Goal: Task Accomplishment & Management: Manage account settings

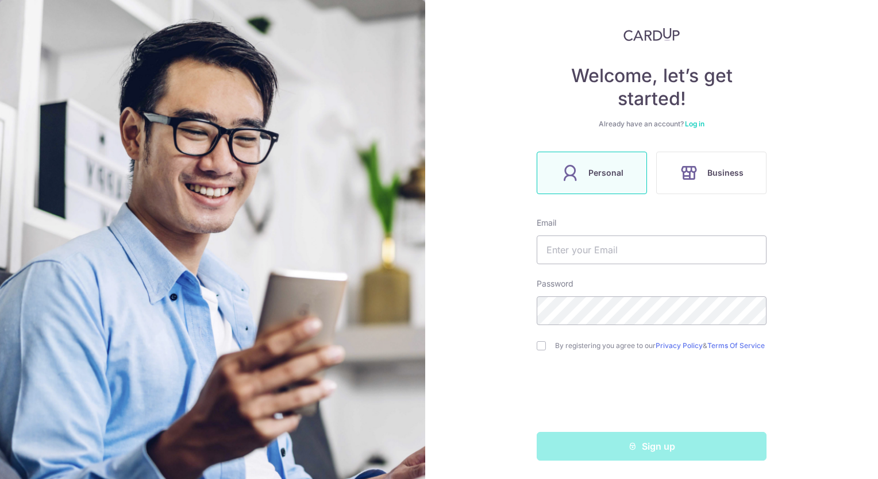
scroll to position [59, 0]
click at [607, 179] on label "Personal" at bounding box center [592, 173] width 110 height 43
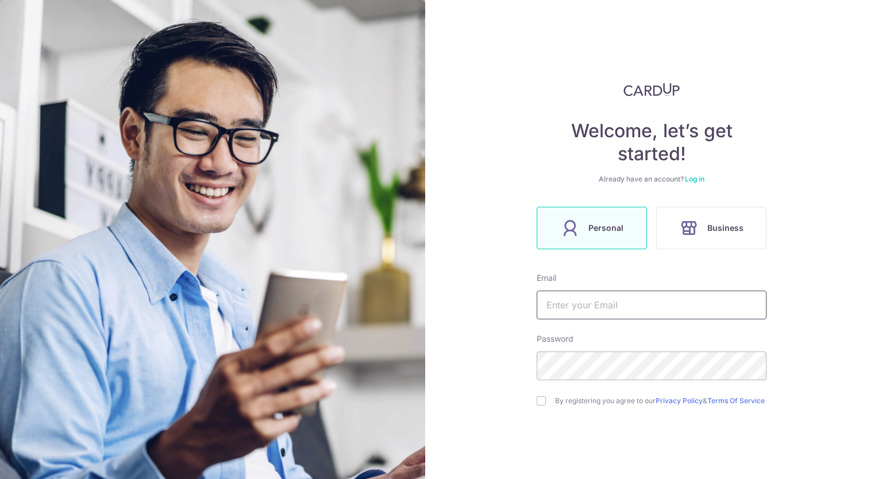
click at [594, 310] on input "text" at bounding box center [652, 305] width 230 height 29
type input "[EMAIL_ADDRESS][DOMAIN_NAME]"
click at [539, 406] on input "checkbox" at bounding box center [541, 401] width 9 height 9
checkbox input "true"
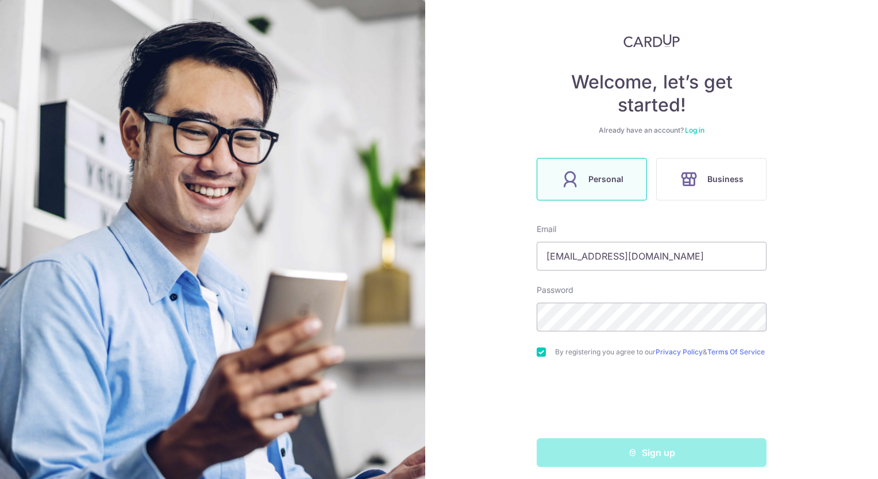
scroll to position [59, 0]
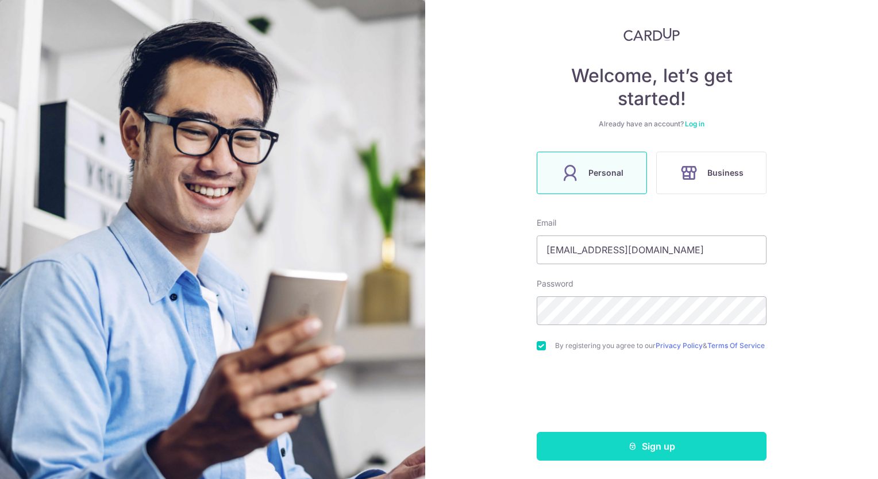
click at [669, 446] on button "Sign up" at bounding box center [652, 446] width 230 height 29
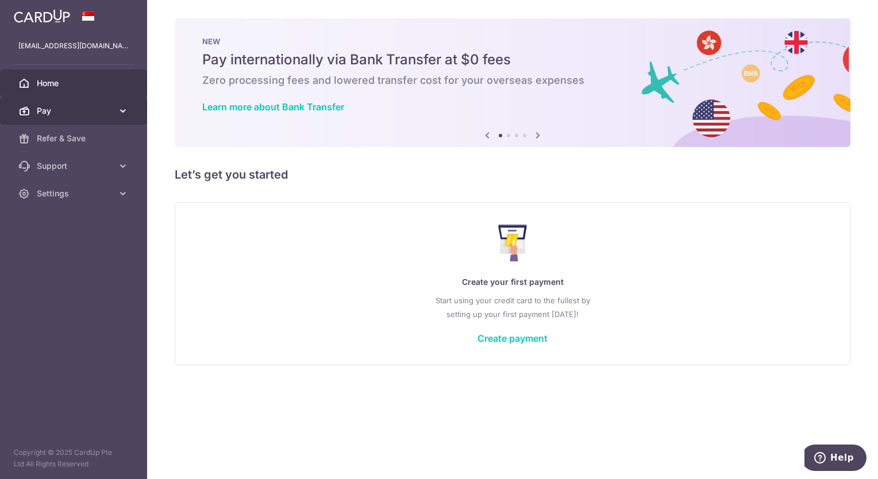
click at [31, 114] on link "Pay" at bounding box center [73, 111] width 147 height 28
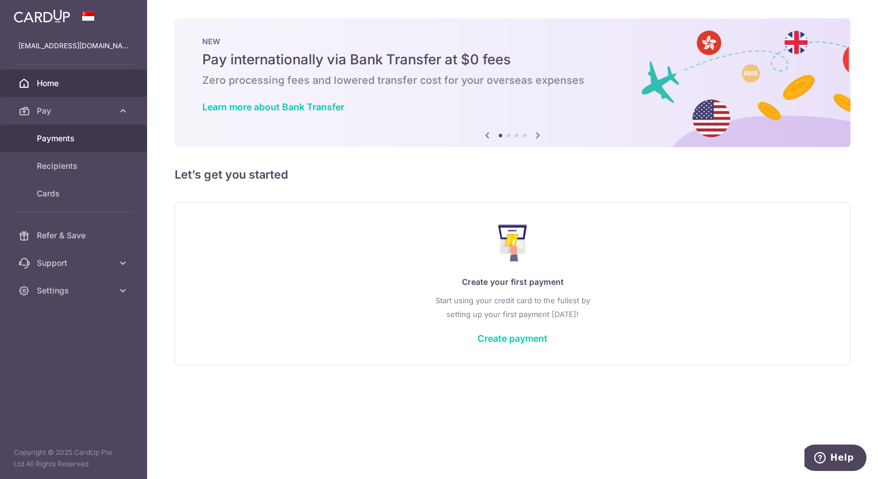
click at [57, 142] on span "Payments" at bounding box center [75, 138] width 76 height 11
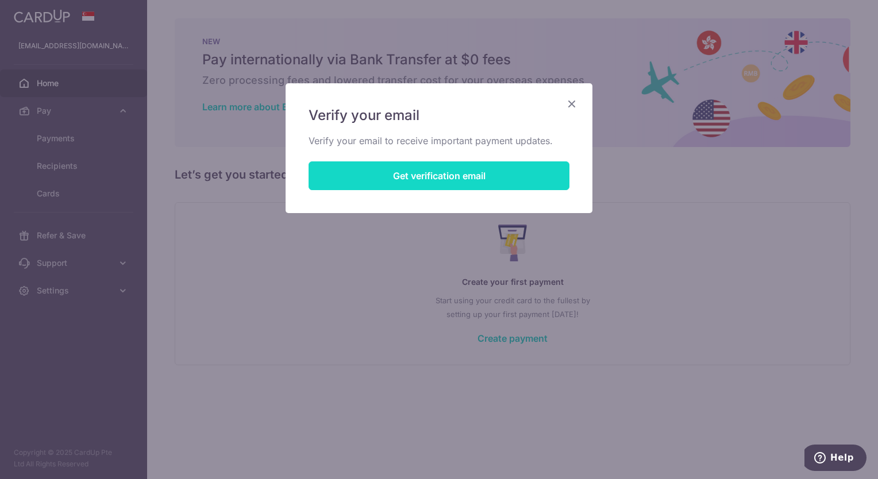
click at [487, 182] on button "Get verification email" at bounding box center [439, 176] width 261 height 29
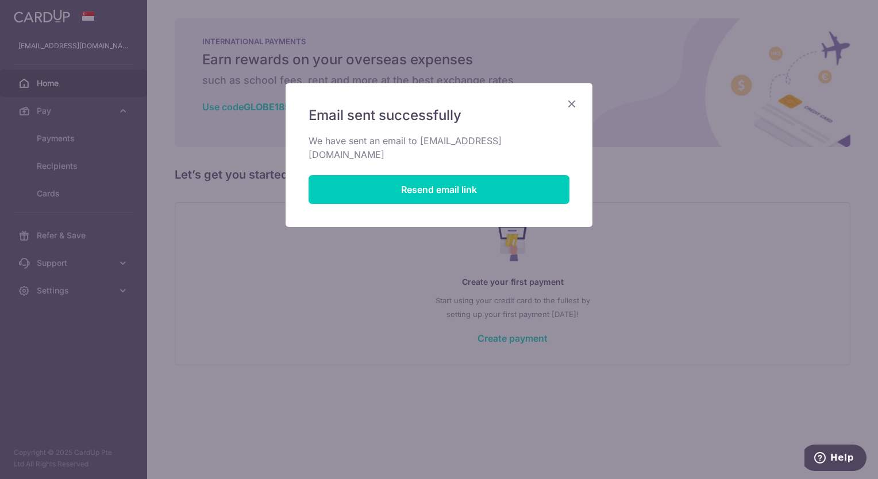
click at [573, 105] on icon "Close" at bounding box center [572, 104] width 14 height 14
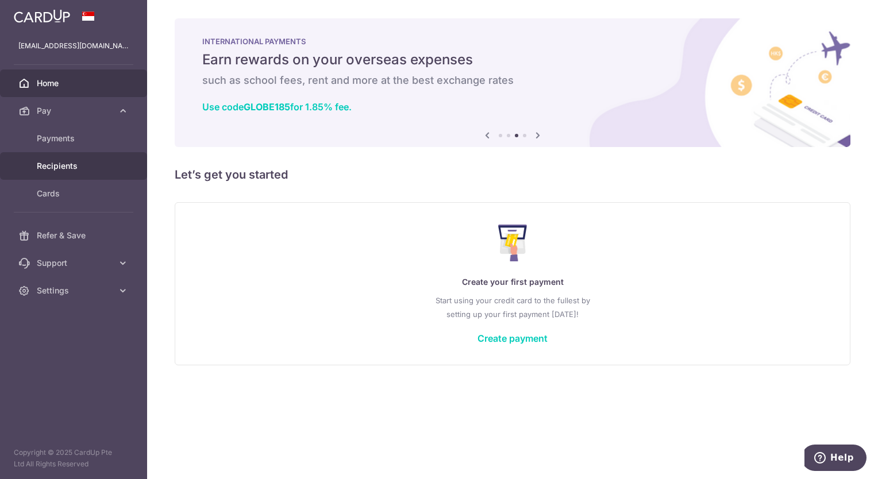
click at [53, 167] on span "Recipients" at bounding box center [75, 165] width 76 height 11
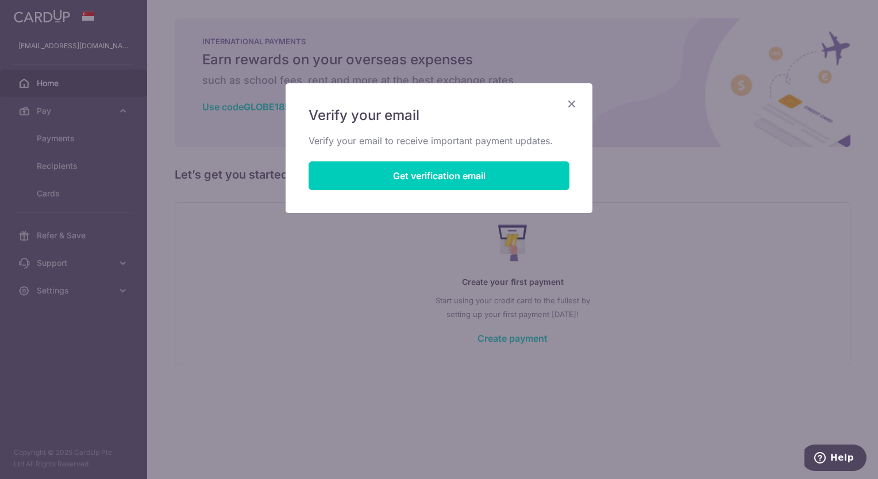
click at [571, 103] on icon "Close" at bounding box center [572, 104] width 14 height 14
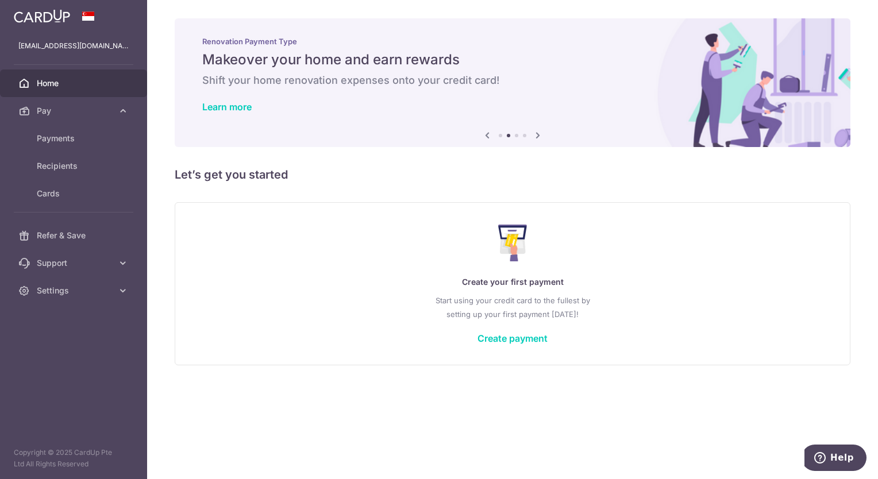
click at [537, 135] on icon at bounding box center [538, 135] width 14 height 14
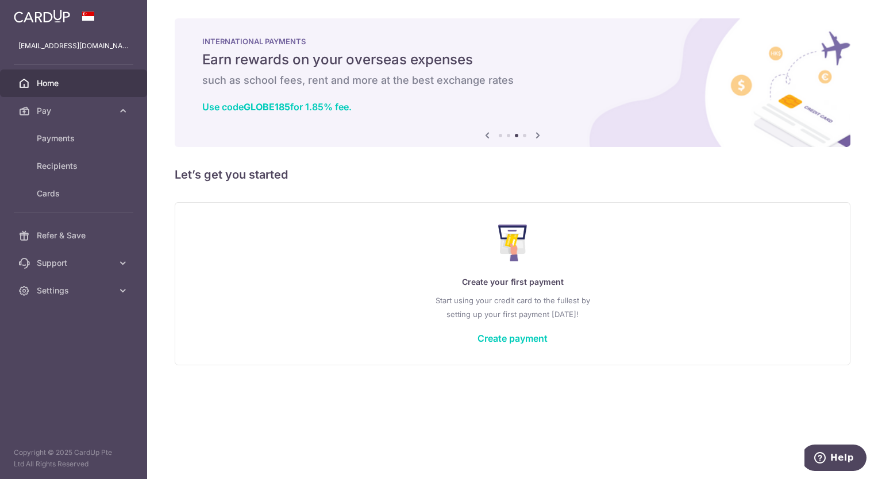
click at [537, 135] on icon at bounding box center [538, 135] width 14 height 14
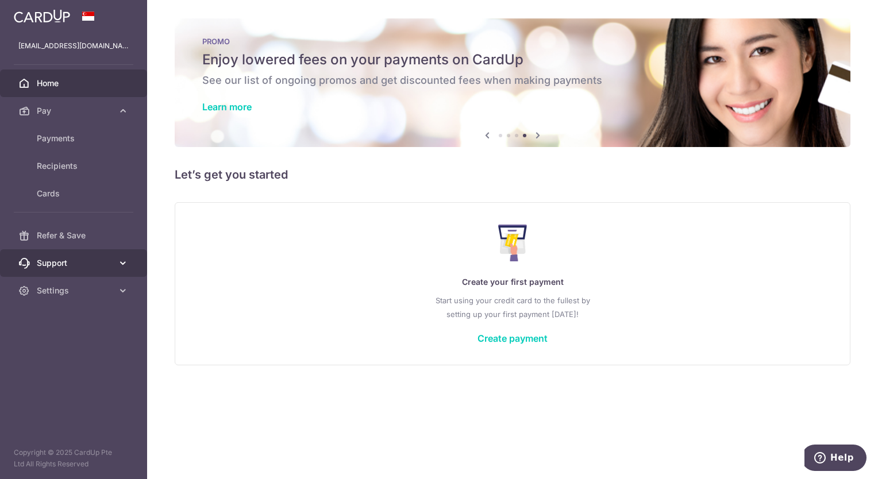
click at [121, 264] on icon at bounding box center [122, 263] width 11 height 11
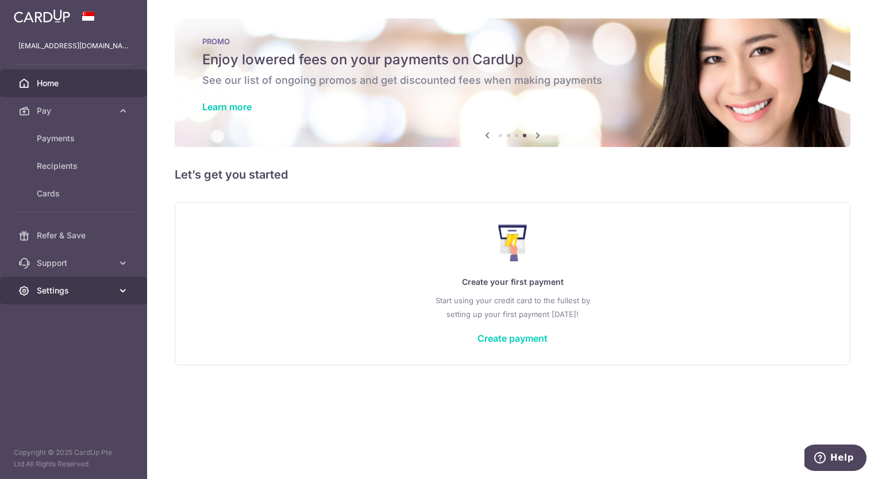
click at [121, 297] on link "Settings" at bounding box center [73, 291] width 147 height 28
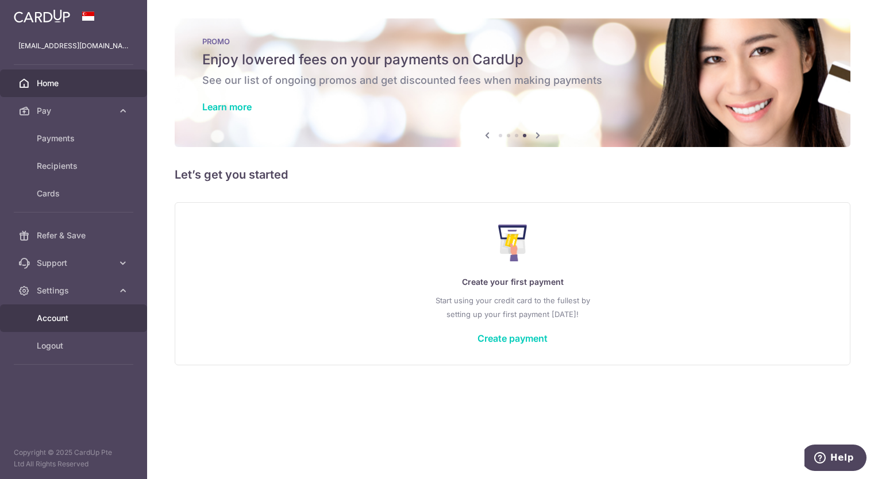
click at [65, 318] on span "Account" at bounding box center [75, 318] width 76 height 11
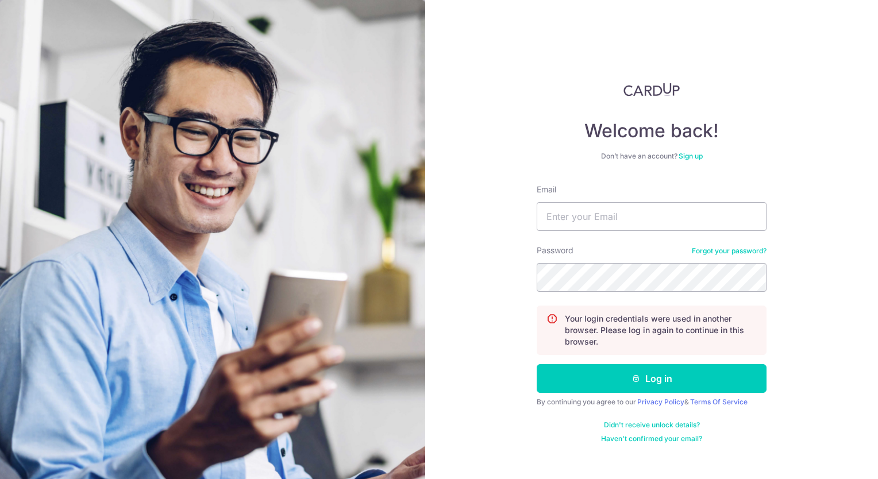
type input "[EMAIL_ADDRESS][DOMAIN_NAME]"
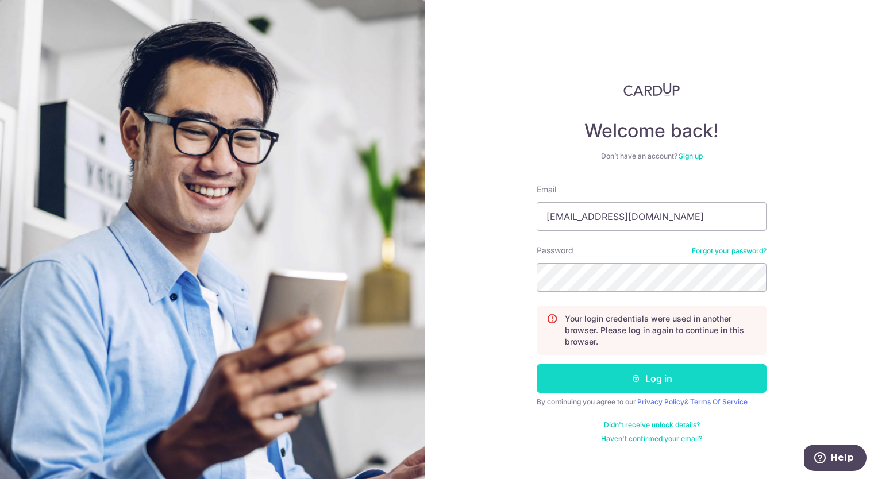
click at [589, 374] on button "Log in" at bounding box center [652, 378] width 230 height 29
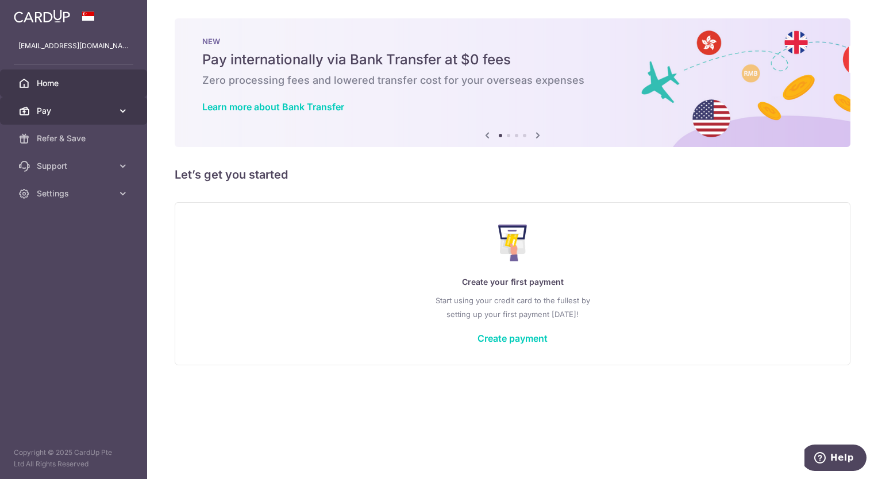
click at [81, 115] on span "Pay" at bounding box center [75, 110] width 76 height 11
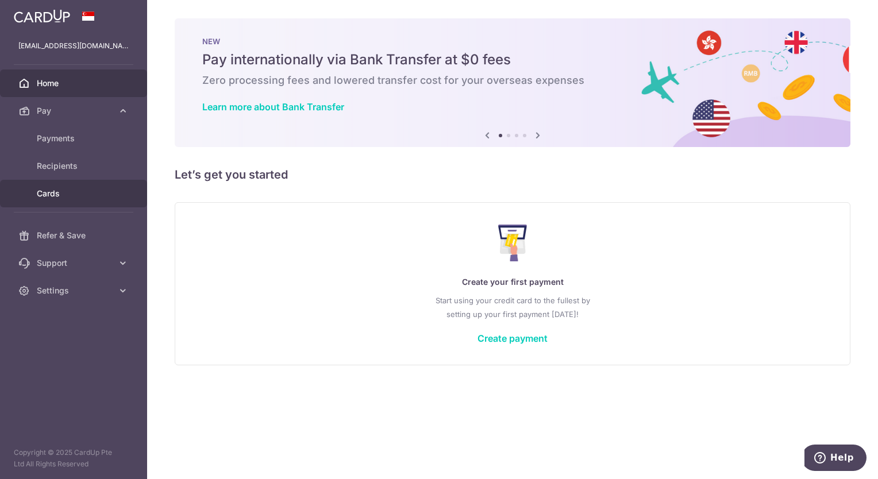
click at [45, 194] on span "Cards" at bounding box center [75, 193] width 76 height 11
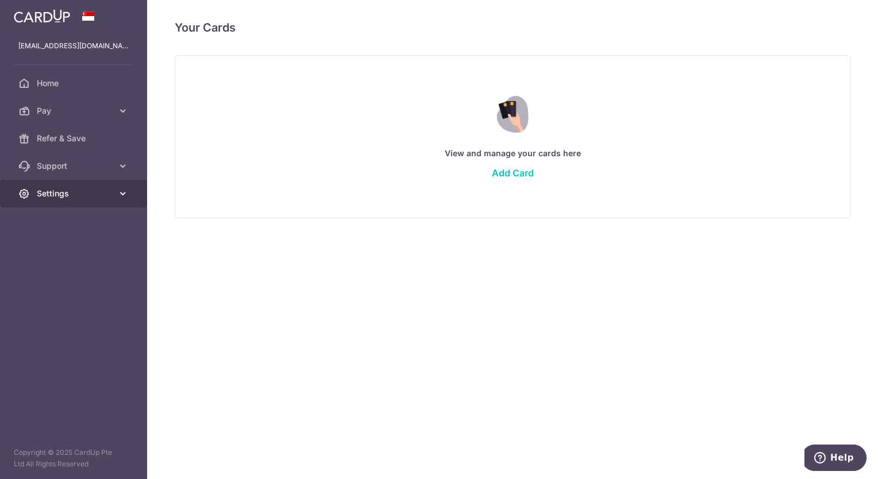
click at [120, 192] on icon at bounding box center [122, 193] width 11 height 11
